Goal: Information Seeking & Learning: Understand process/instructions

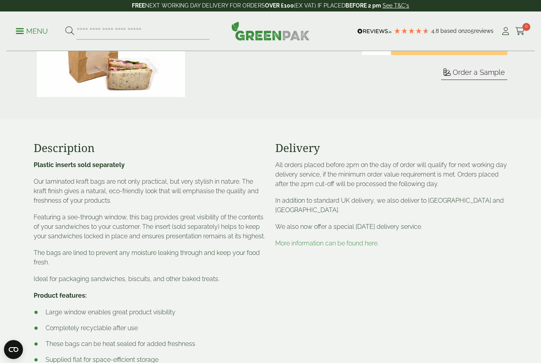
scroll to position [269, 0]
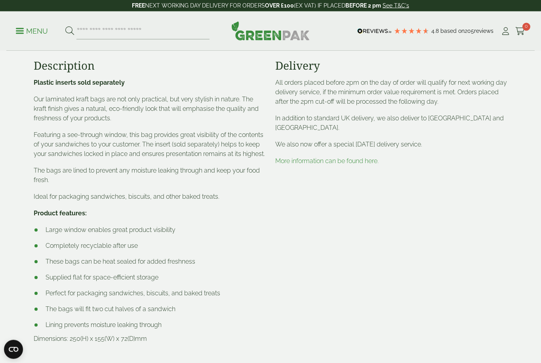
click at [315, 333] on div "Delivery All orders placed before 2pm on the day of order will qualify for next…" at bounding box center [391, 207] width 242 height 297
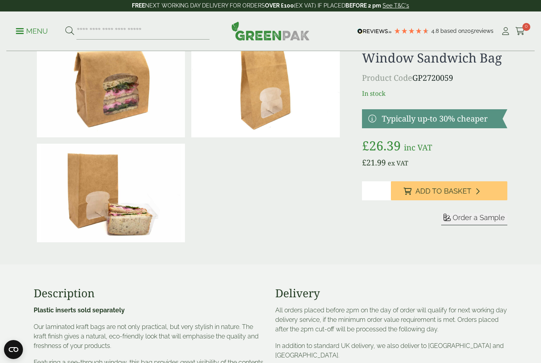
scroll to position [0, 0]
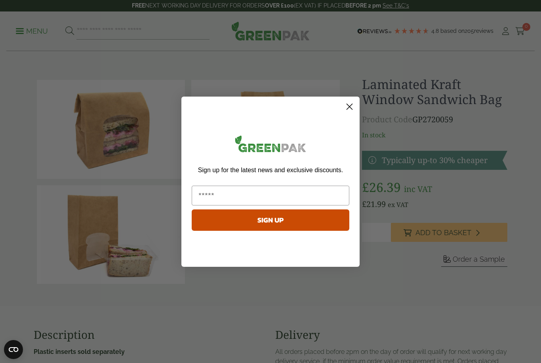
click at [352, 112] on circle "Close dialog" at bounding box center [349, 106] width 13 height 13
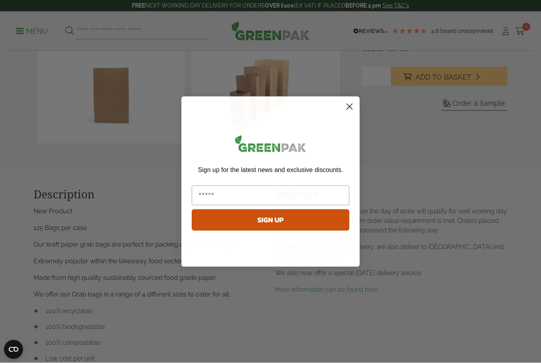
scroll to position [142, 0]
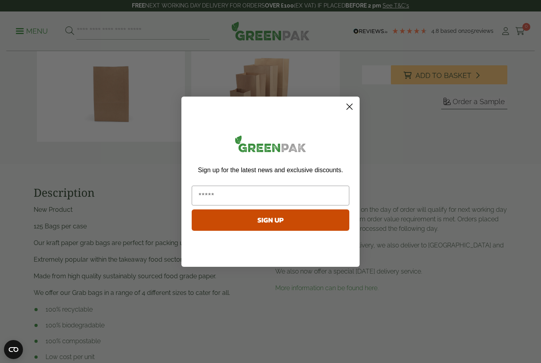
click at [352, 113] on circle "Close dialog" at bounding box center [349, 106] width 13 height 13
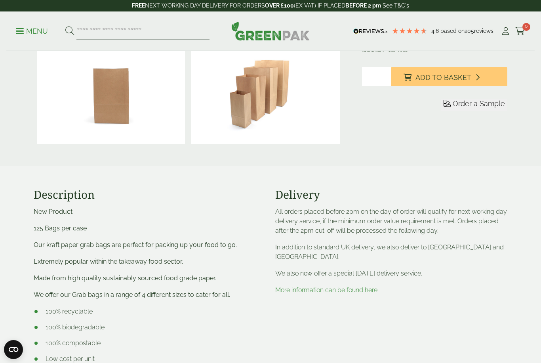
scroll to position [129, 0]
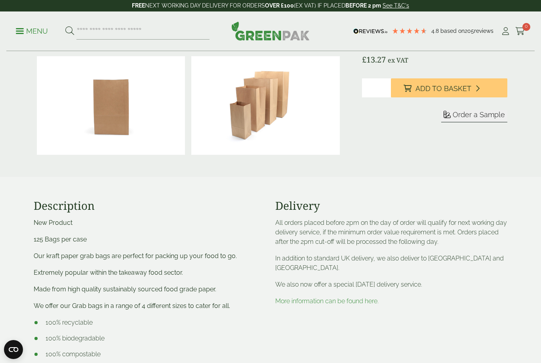
click at [324, 305] on link "More information can be found here." at bounding box center [326, 301] width 103 height 8
